Goal: Task Accomplishment & Management: Complete application form

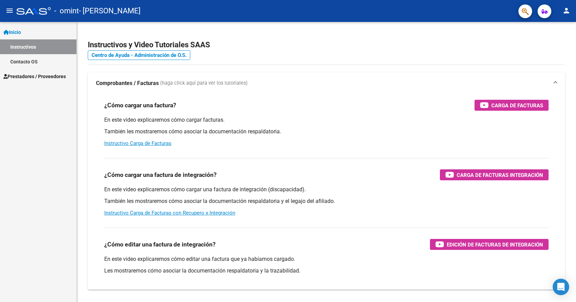
click at [28, 74] on span "Prestadores / Proveedores" at bounding box center [34, 77] width 62 height 8
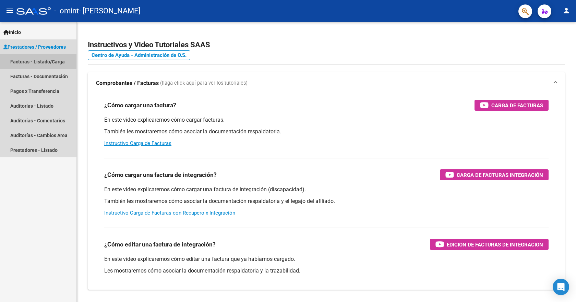
click at [29, 59] on link "Facturas - Listado/Carga" at bounding box center [38, 61] width 76 height 15
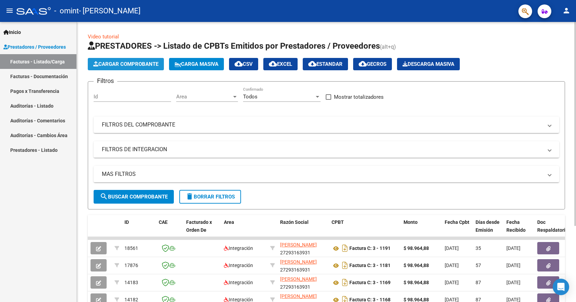
click at [145, 63] on span "Cargar Comprobante" at bounding box center [125, 64] width 65 height 6
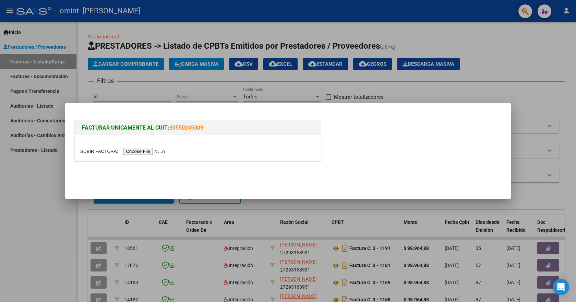
click at [145, 150] on input "file" at bounding box center [123, 151] width 87 height 7
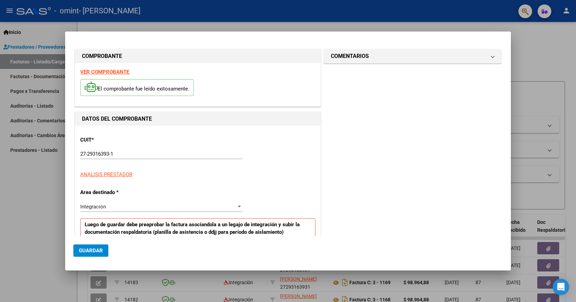
scroll to position [128, 0]
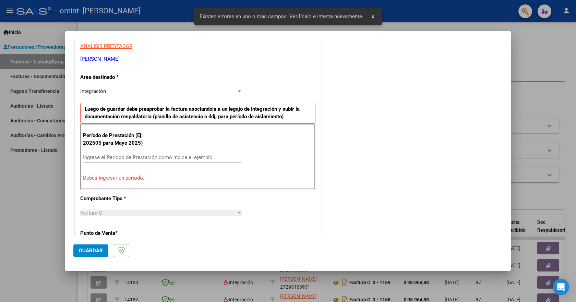
click at [101, 157] on input "Ingrese el Período de Prestación como indica el ejemplo" at bounding box center [162, 157] width 158 height 6
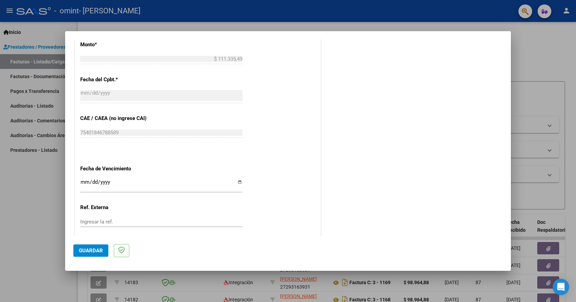
scroll to position [407, 0]
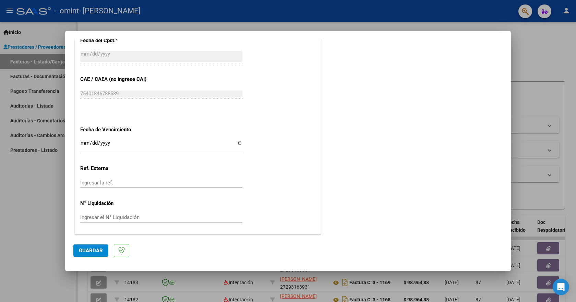
type input "202509"
click at [94, 250] on span "Guardar" at bounding box center [91, 251] width 24 height 6
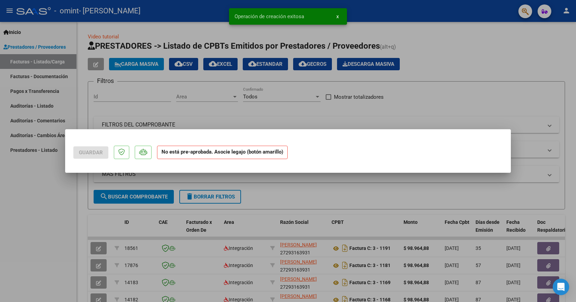
scroll to position [0, 0]
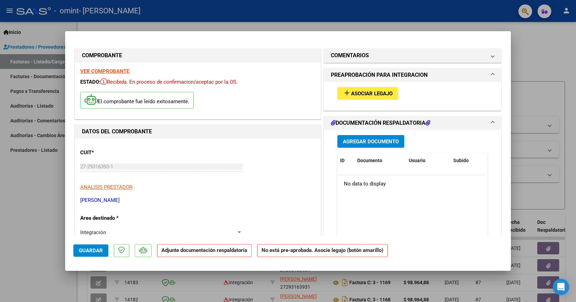
click at [390, 143] on span "Agregar Documento" at bounding box center [371, 142] width 56 height 6
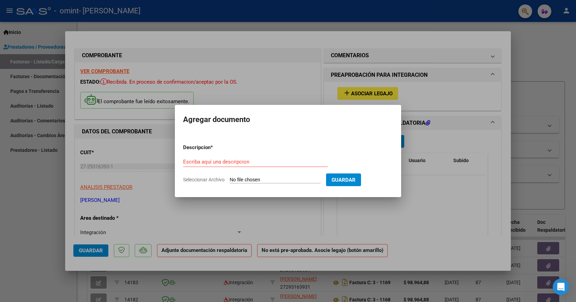
click at [281, 177] on input "Seleccionar Archivo" at bounding box center [275, 180] width 91 height 7
type input "C:\fakepath\Planilla de Asistencia 09 2025.pdf"
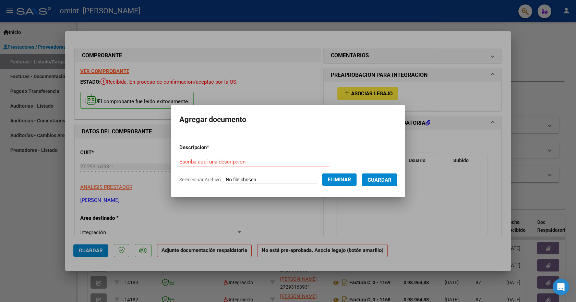
click at [390, 180] on span "Guardar" at bounding box center [380, 180] width 24 height 6
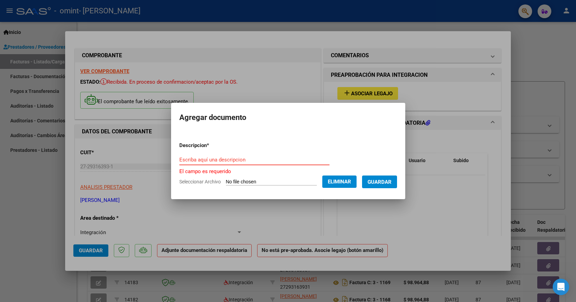
click at [267, 158] on input "Escriba aquí una descripcion" at bounding box center [254, 160] width 150 height 6
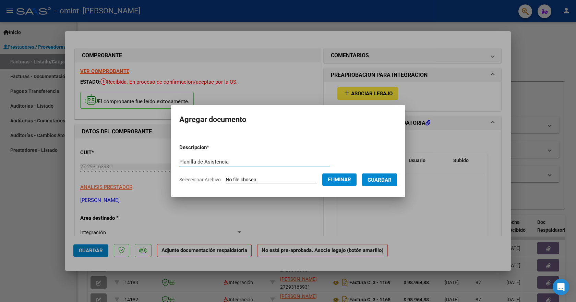
type input "Planilla de Asistencia"
click at [391, 183] on button "Guardar" at bounding box center [379, 179] width 35 height 13
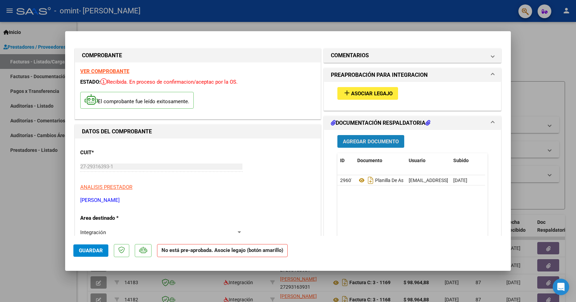
click at [353, 143] on span "Agregar Documento" at bounding box center [371, 142] width 56 height 6
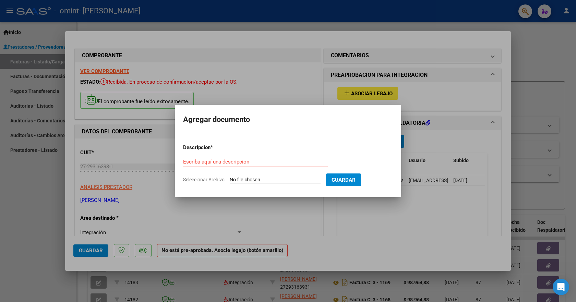
click at [434, 137] on div at bounding box center [288, 151] width 576 height 302
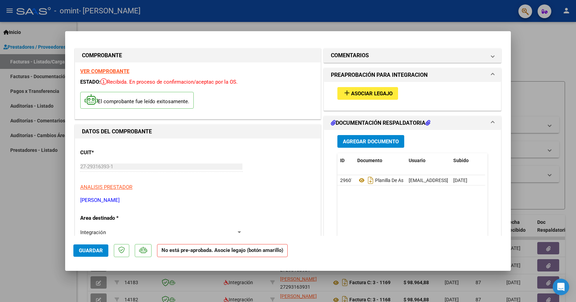
click at [91, 248] on span "Guardar" at bounding box center [91, 251] width 24 height 6
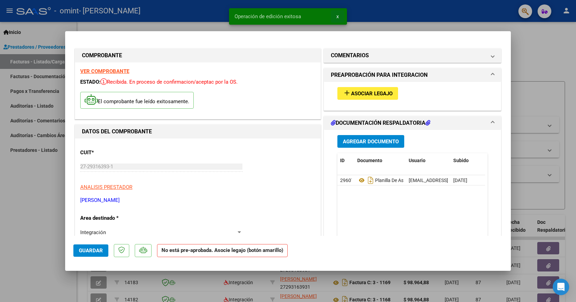
click at [338, 15] on span "x" at bounding box center [337, 16] width 2 height 6
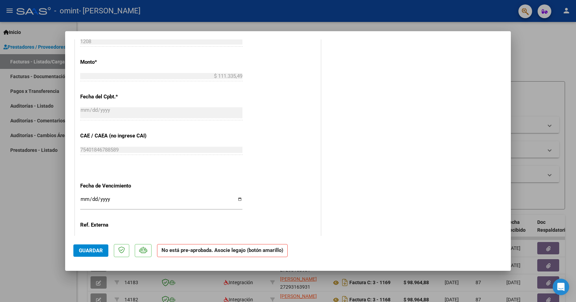
scroll to position [399, 0]
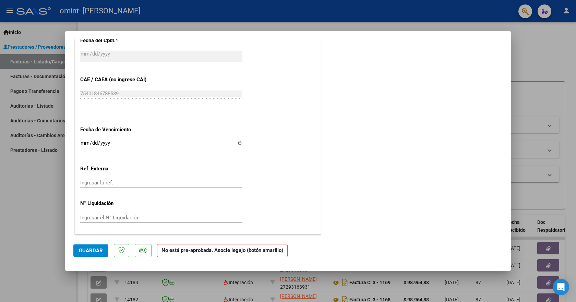
click at [537, 42] on div at bounding box center [288, 151] width 576 height 302
type input "$ 0,00"
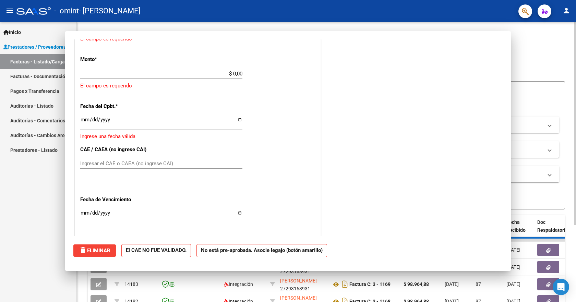
scroll to position [0, 0]
